Goal: Check status: Check status

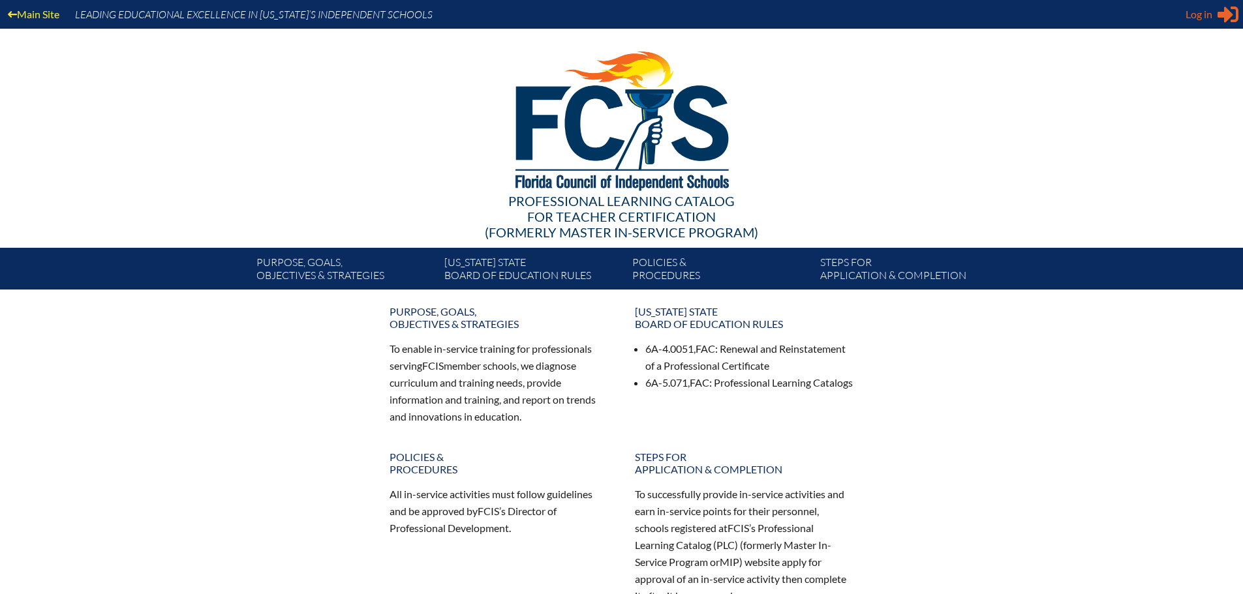
type input "[EMAIL_ADDRESS][DOMAIN_NAME]"
click at [1198, 16] on span "Log in" at bounding box center [1198, 15] width 27 height 16
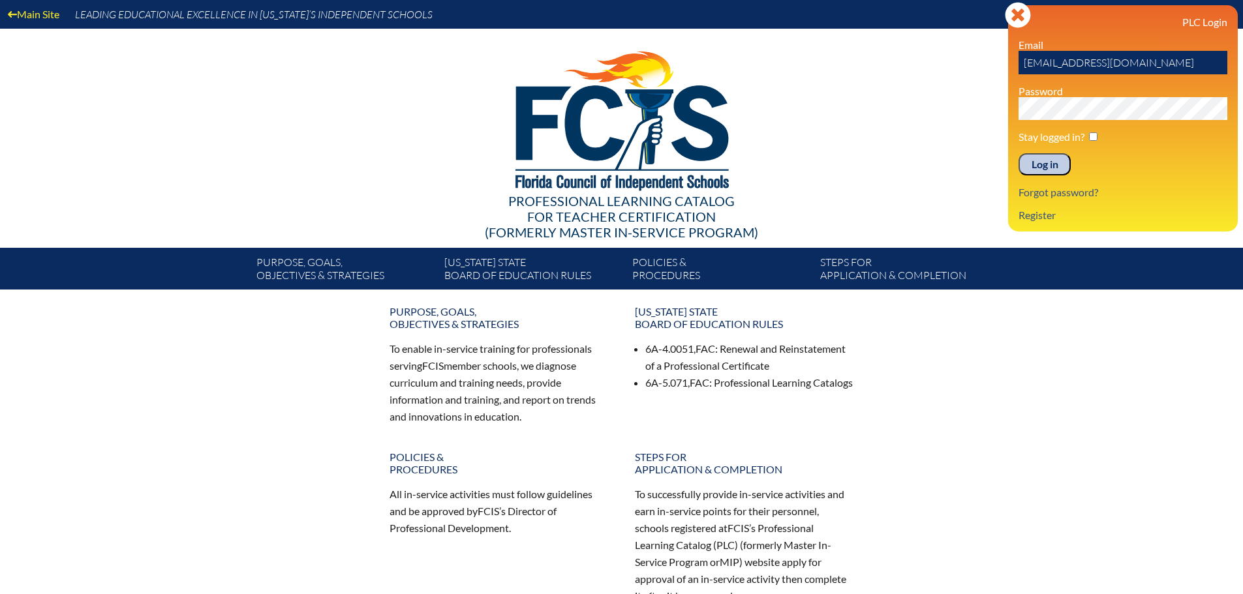
click at [1038, 164] on input "Log in" at bounding box center [1044, 164] width 52 height 22
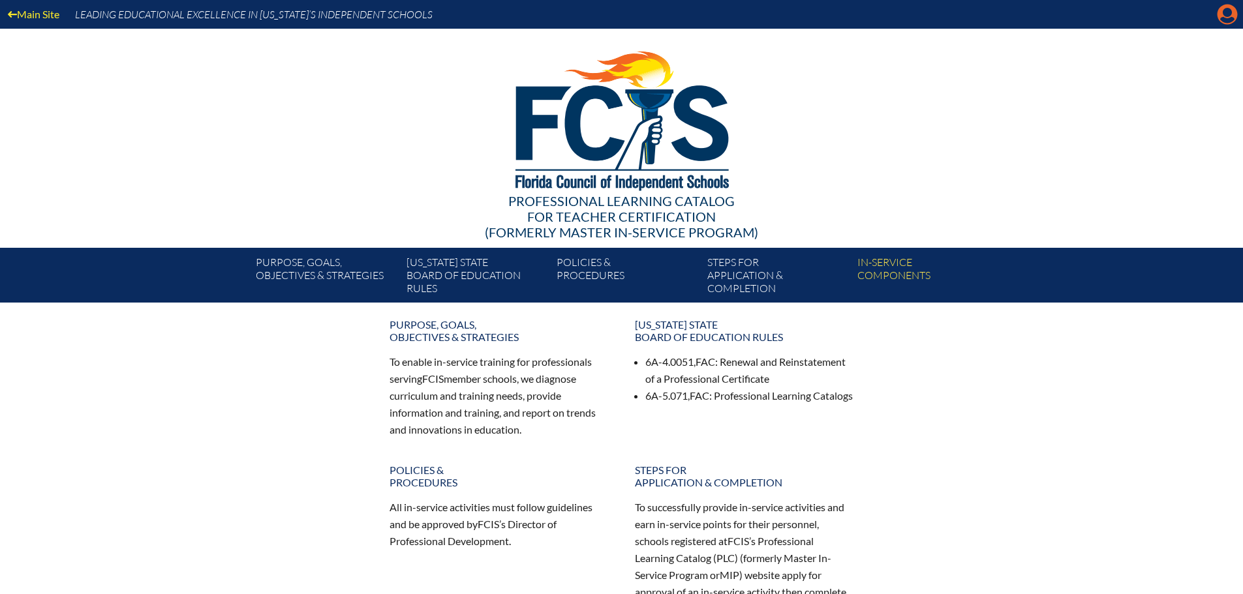
click at [1223, 16] on icon at bounding box center [1227, 15] width 20 height 20
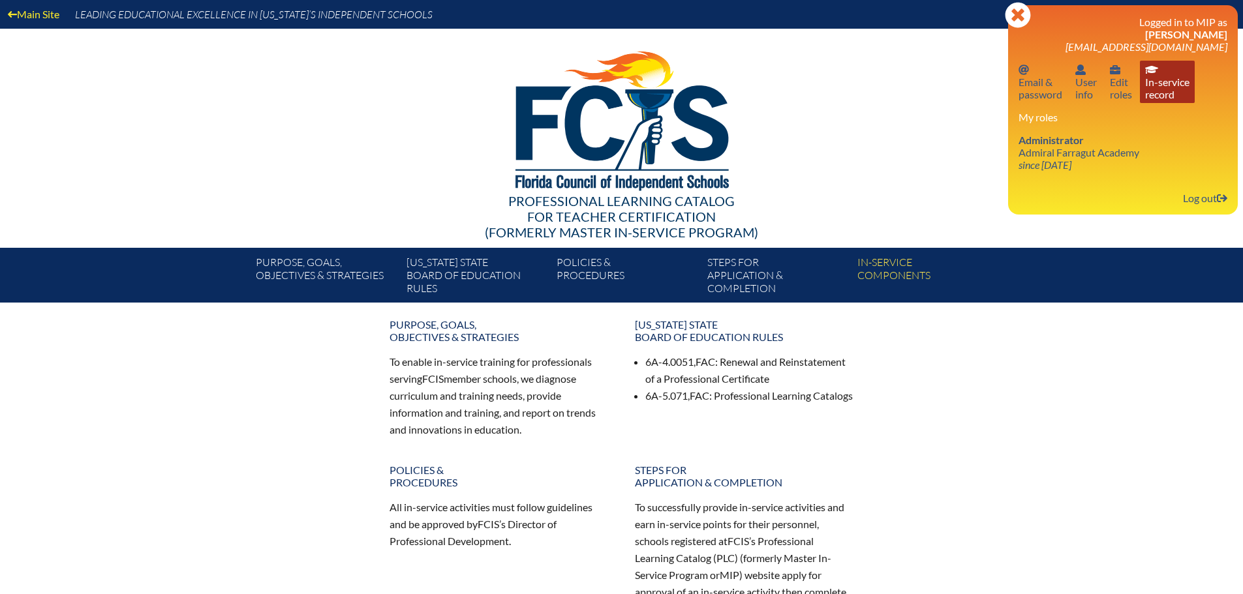
click at [1179, 87] on link "In-service record In-service record" at bounding box center [1167, 82] width 55 height 42
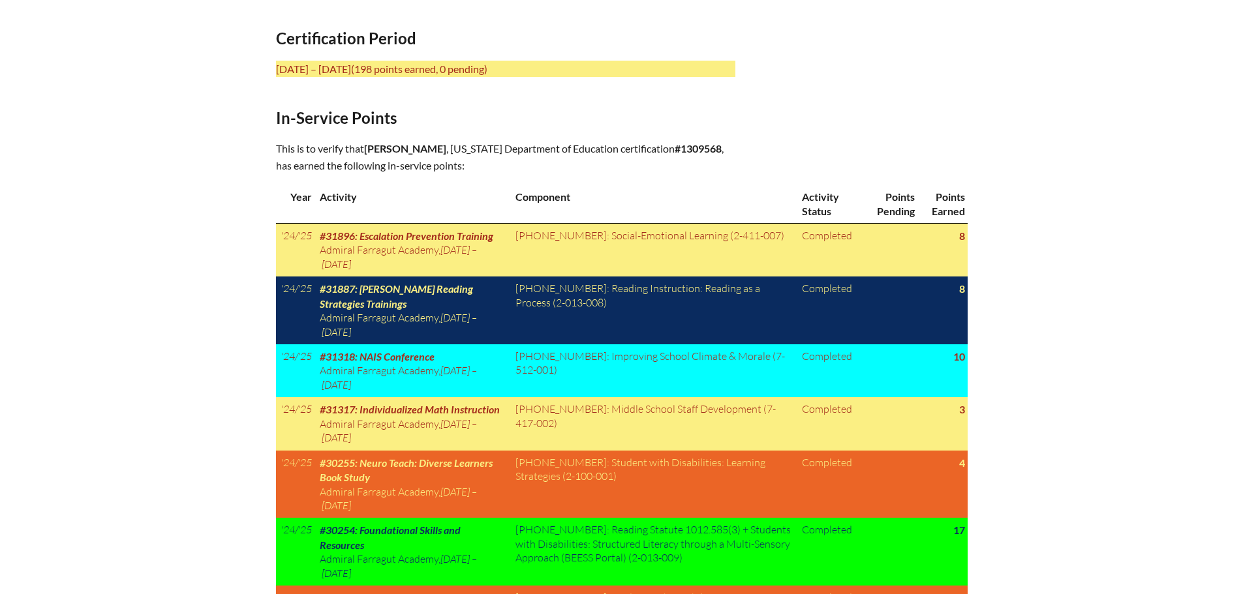
scroll to position [587, 0]
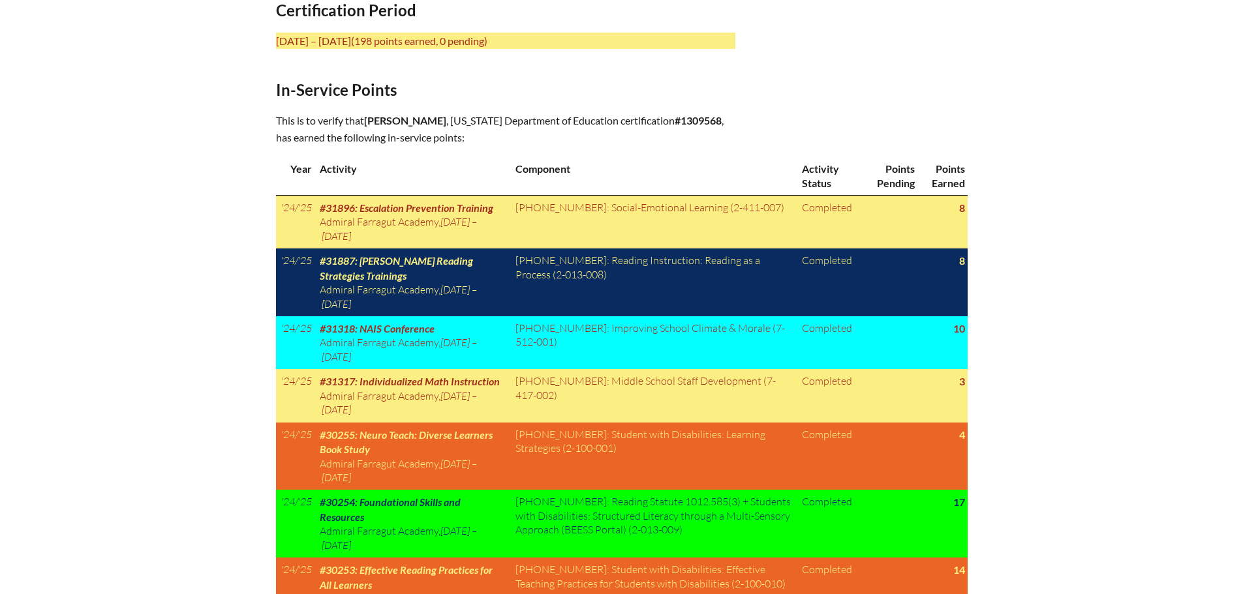
drag, startPoint x: 1249, startPoint y: 0, endPoint x: 816, endPoint y: 70, distance: 438.7
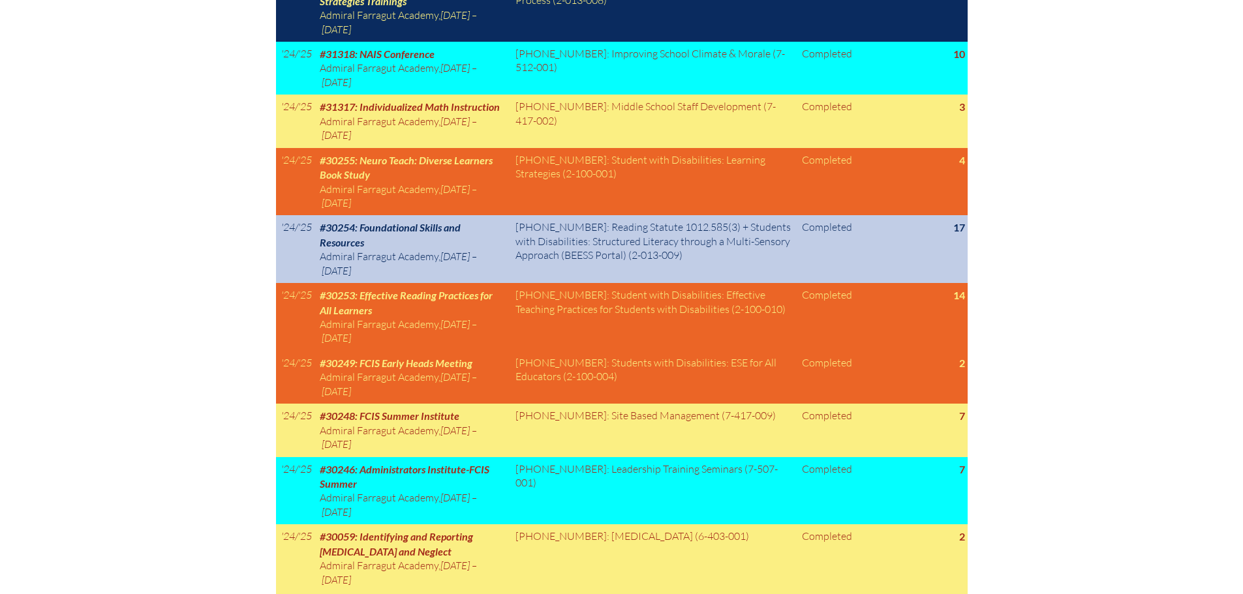
scroll to position [865, 0]
